Goal: Check status

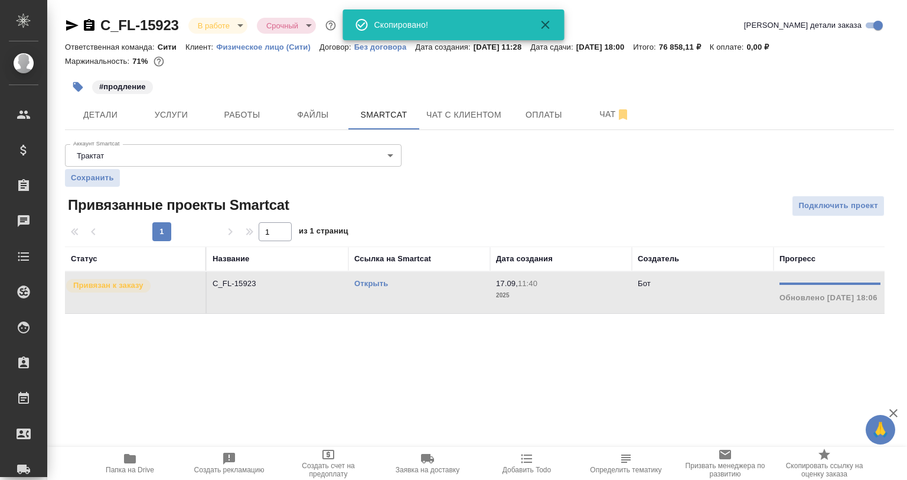
click at [250, 108] on span "Работы" at bounding box center [242, 115] width 57 height 15
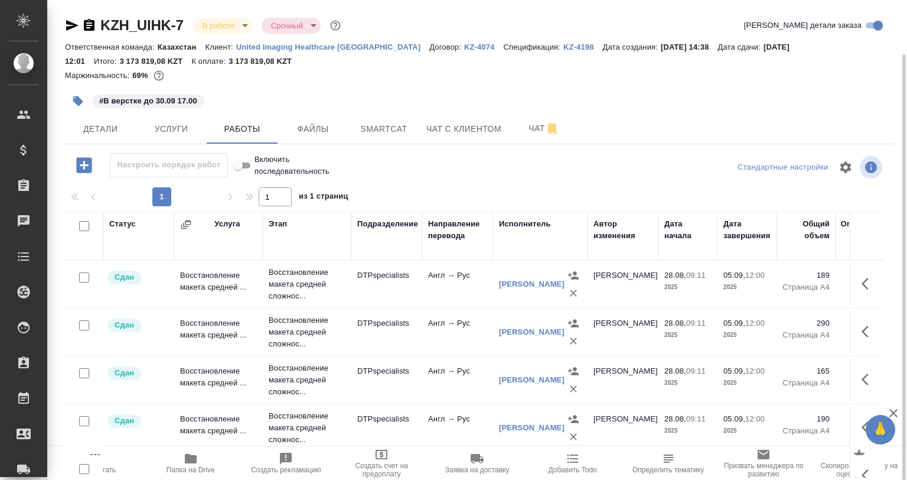
scroll to position [412, 0]
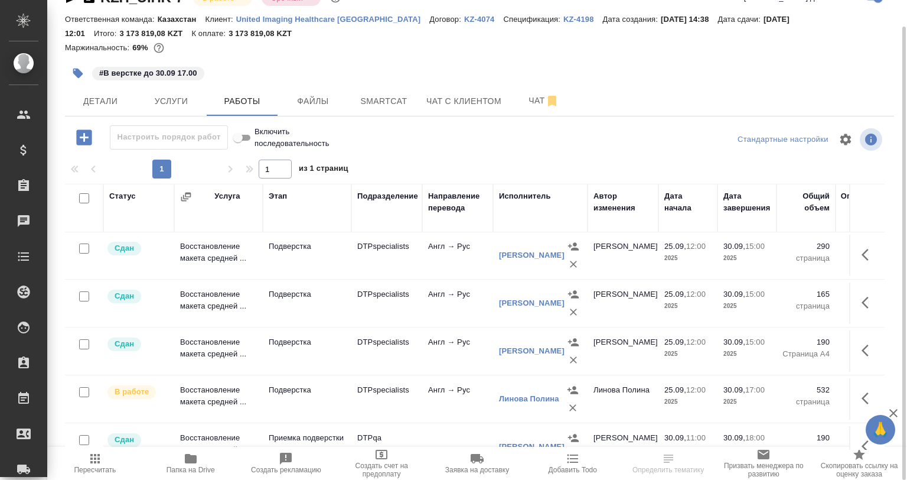
scroll to position [412, 0]
